Goal: Task Accomplishment & Management: Use online tool/utility

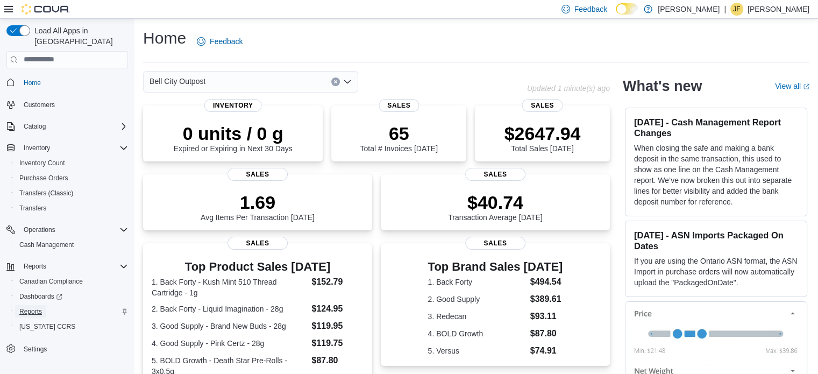
click at [27, 307] on span "Reports" at bounding box center [30, 311] width 23 height 9
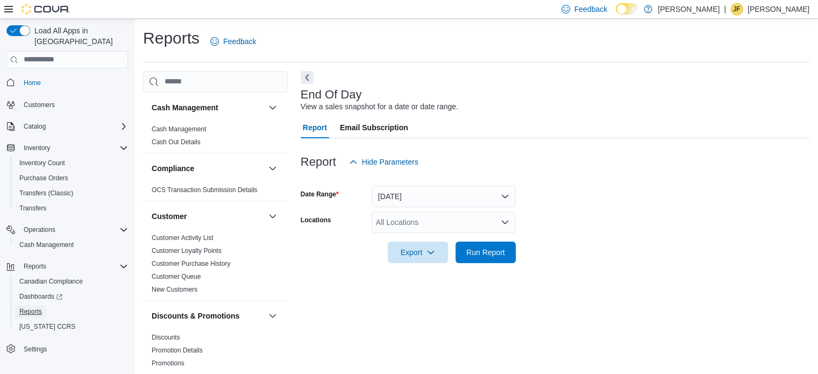
scroll to position [7, 0]
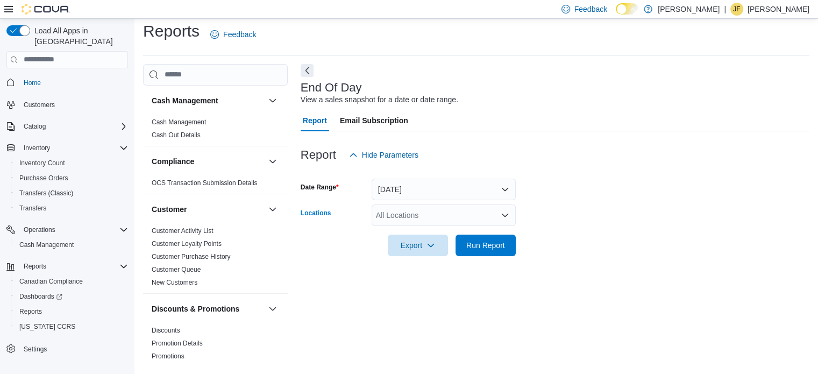
click at [452, 214] on div "All Locations" at bounding box center [444, 215] width 144 height 22
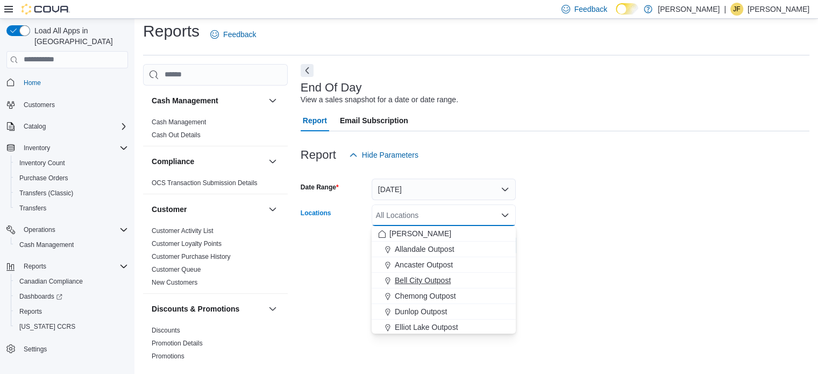
click at [429, 278] on span "Bell City Outpost" at bounding box center [423, 280] width 56 height 11
click at [592, 182] on form "Date Range [DATE] Locations [GEOGRAPHIC_DATA] Outpost Combo box. Selected. Bell…" at bounding box center [555, 211] width 509 height 90
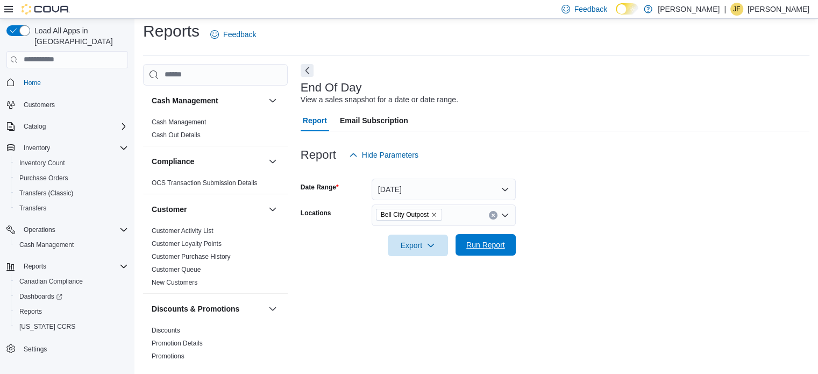
click at [493, 253] on span "Run Report" at bounding box center [485, 245] width 47 height 22
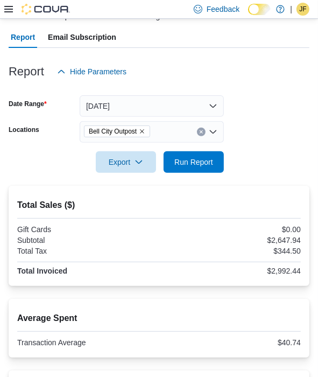
scroll to position [161, 0]
